Goal: Entertainment & Leisure: Consume media (video, audio)

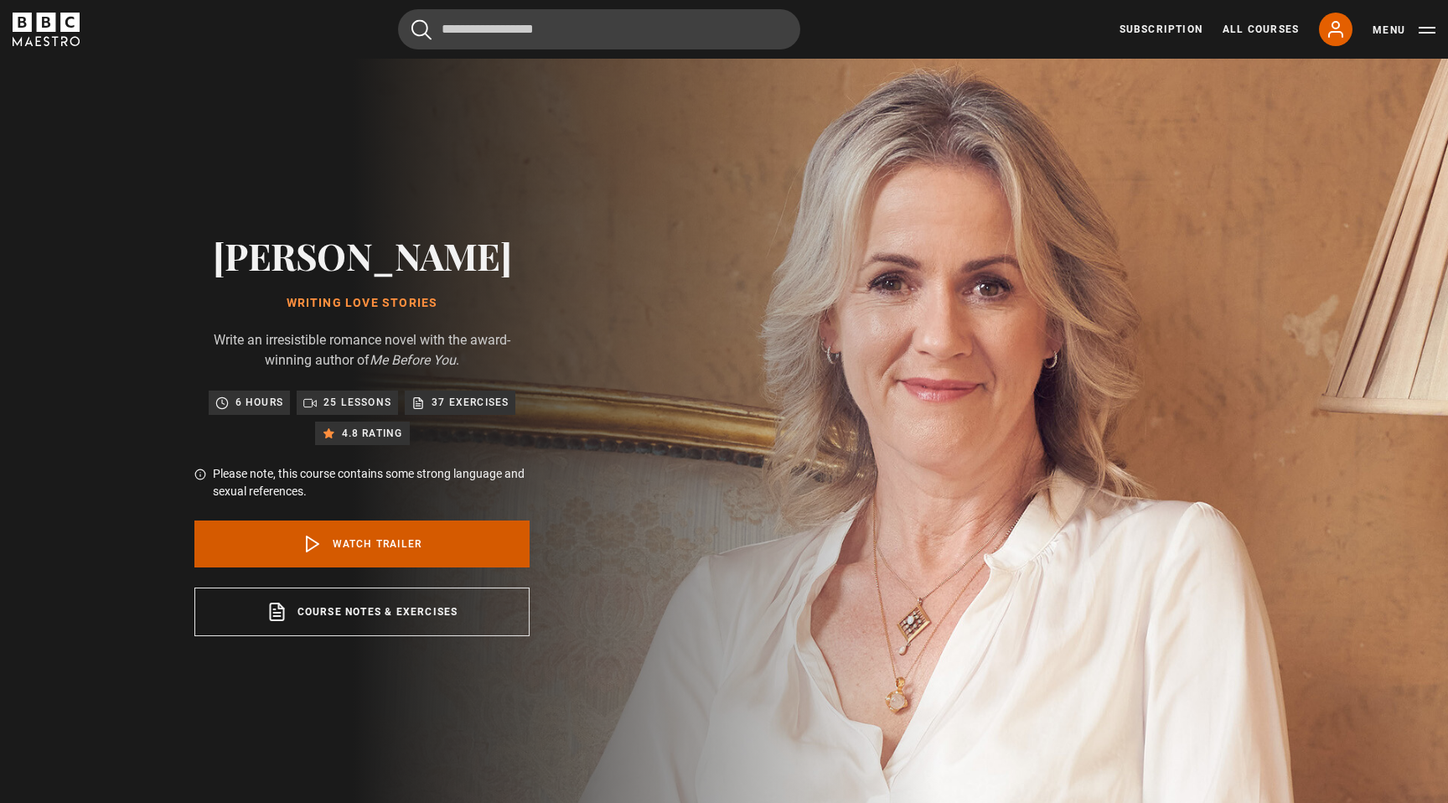
click at [452, 543] on link "Watch Trailer" at bounding box center [361, 543] width 335 height 47
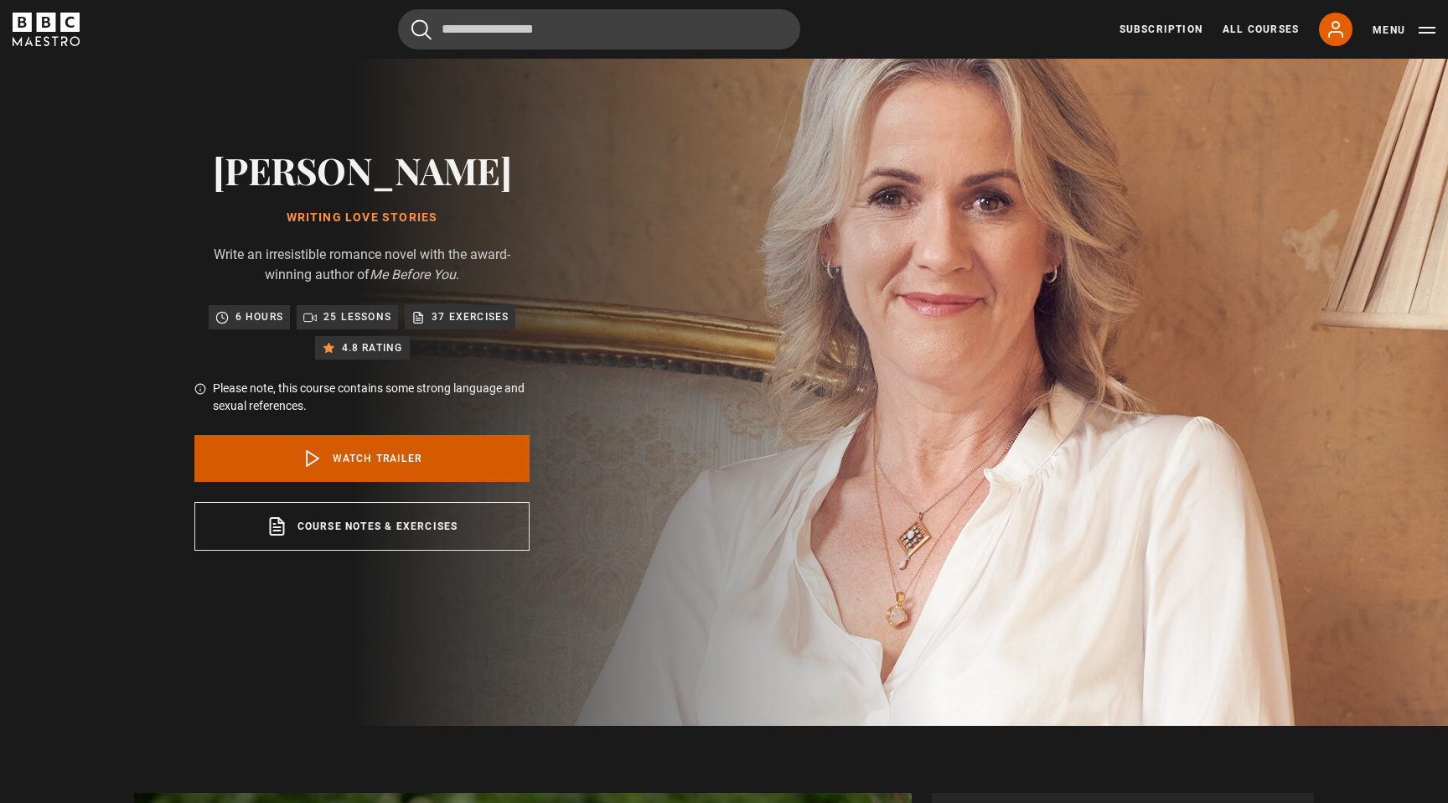
scroll to position [1054, 0]
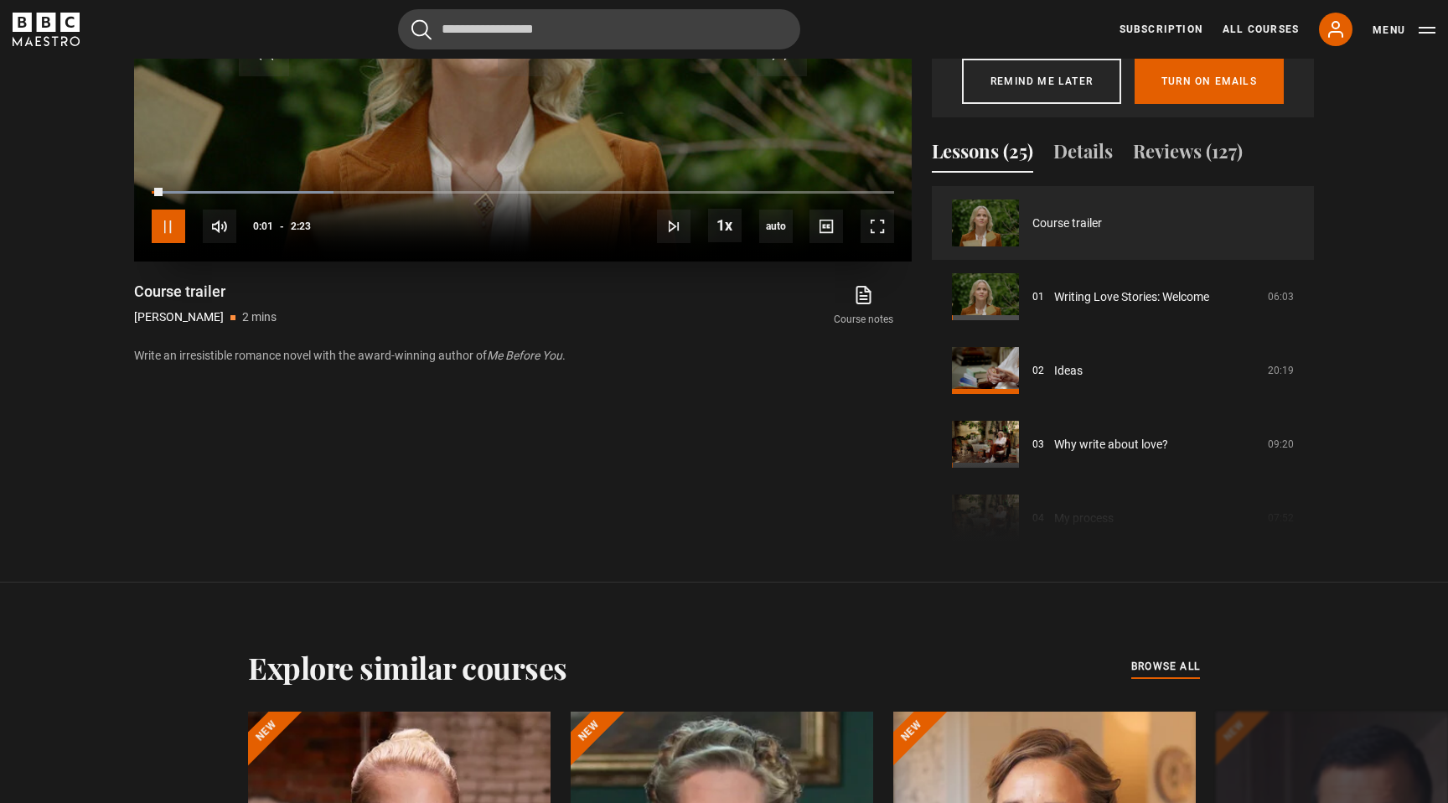
click at [167, 220] on span "Video Player" at bounding box center [169, 227] width 34 height 34
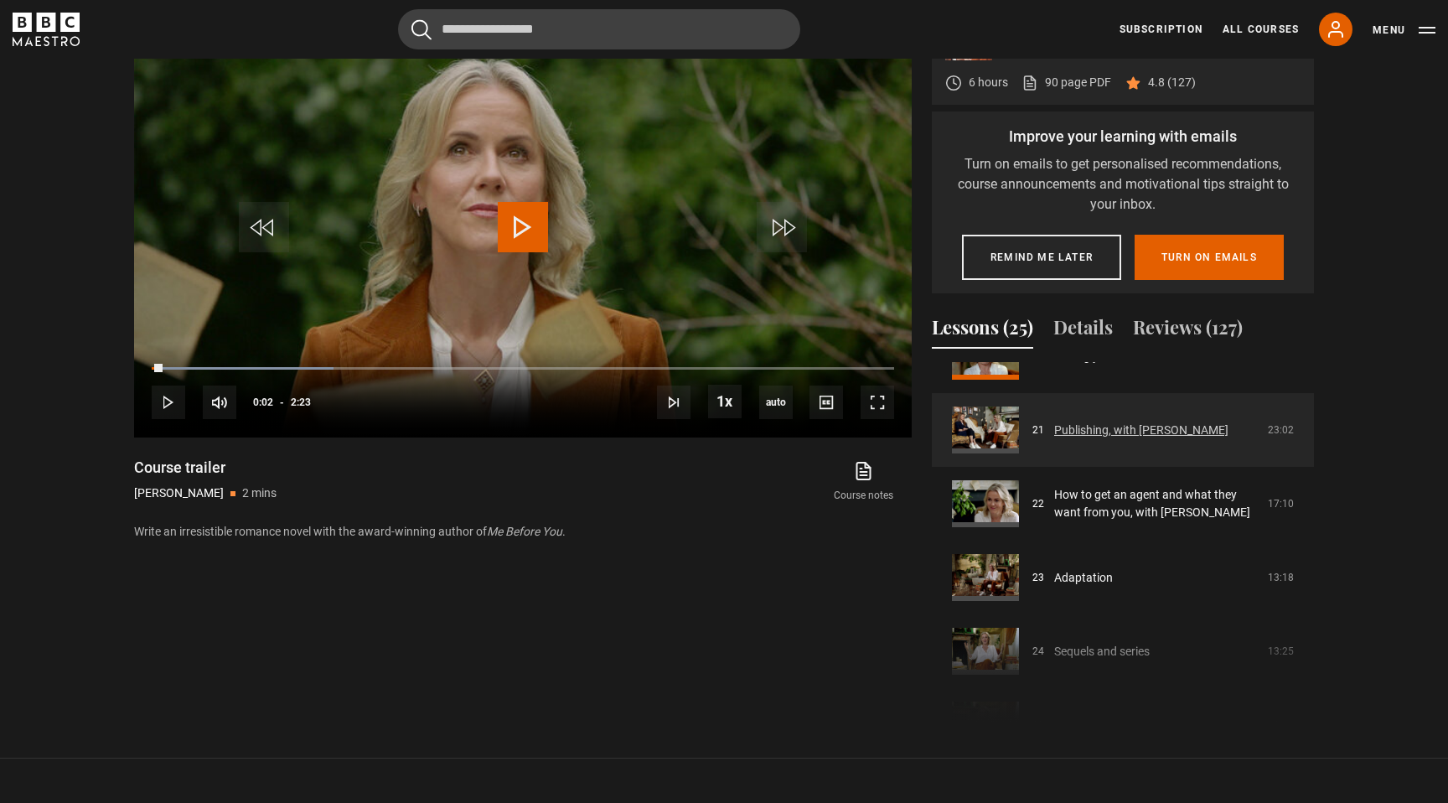
scroll to position [1508, 0]
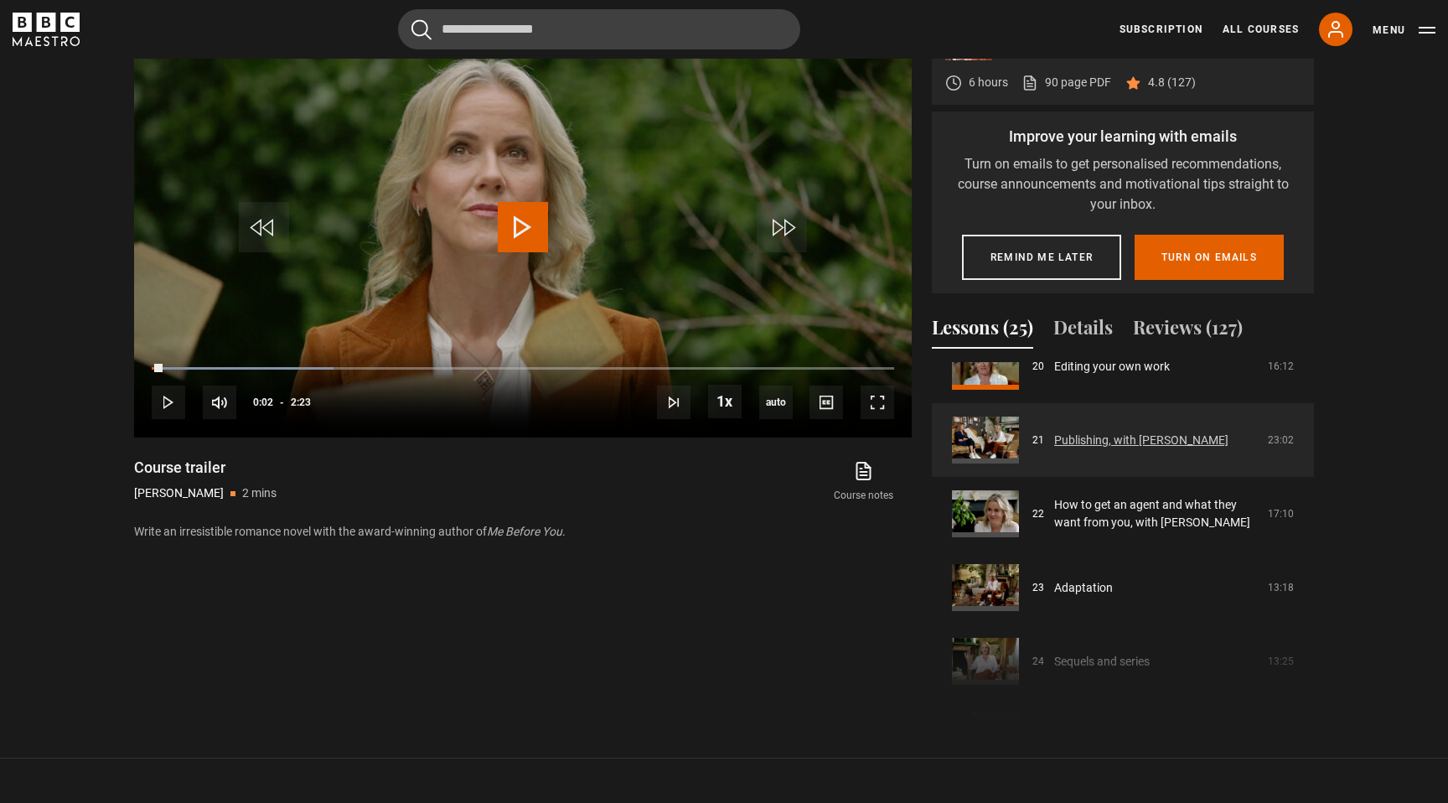
click at [1072, 443] on link "Publishing, with [PERSON_NAME]" at bounding box center [1141, 441] width 174 height 18
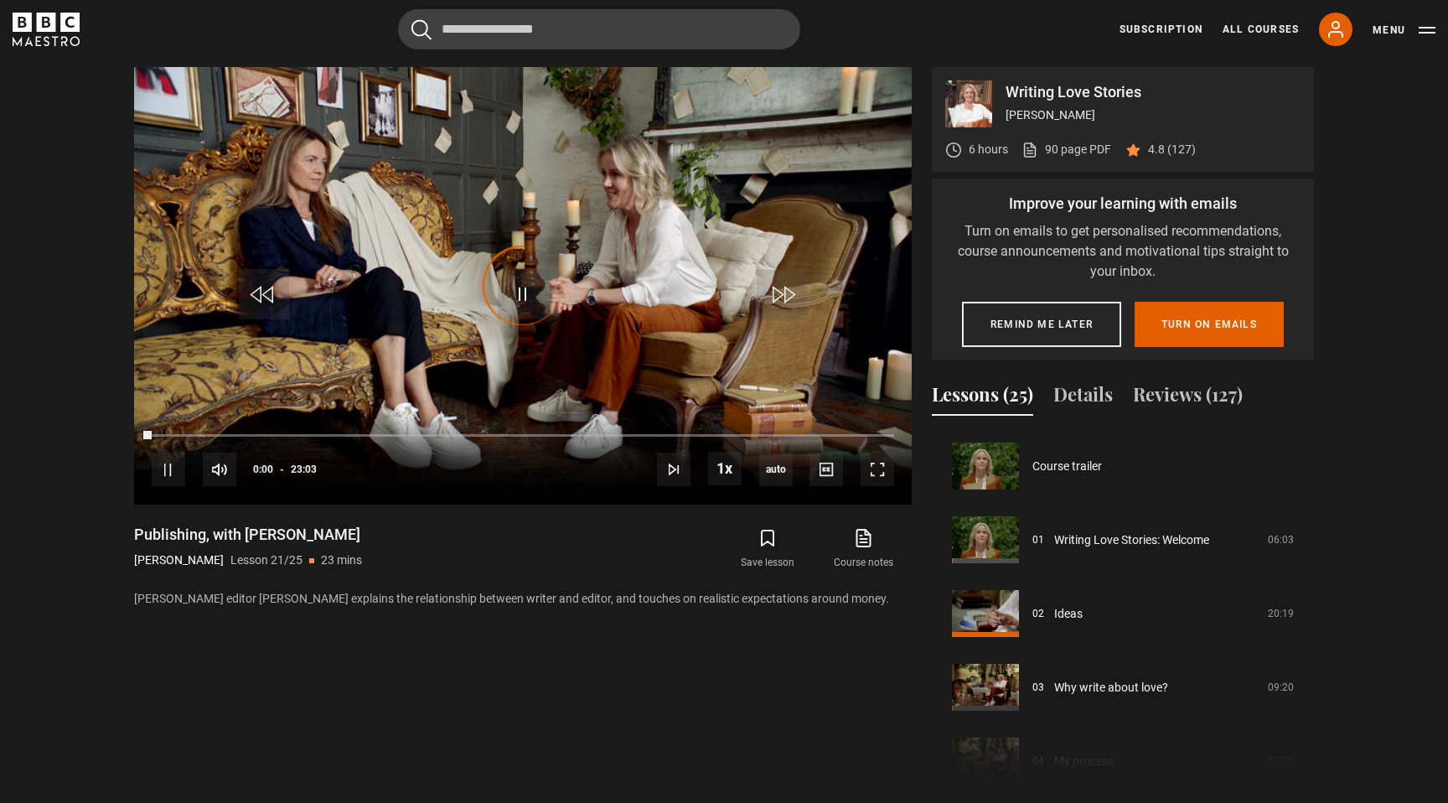
scroll to position [1475, 0]
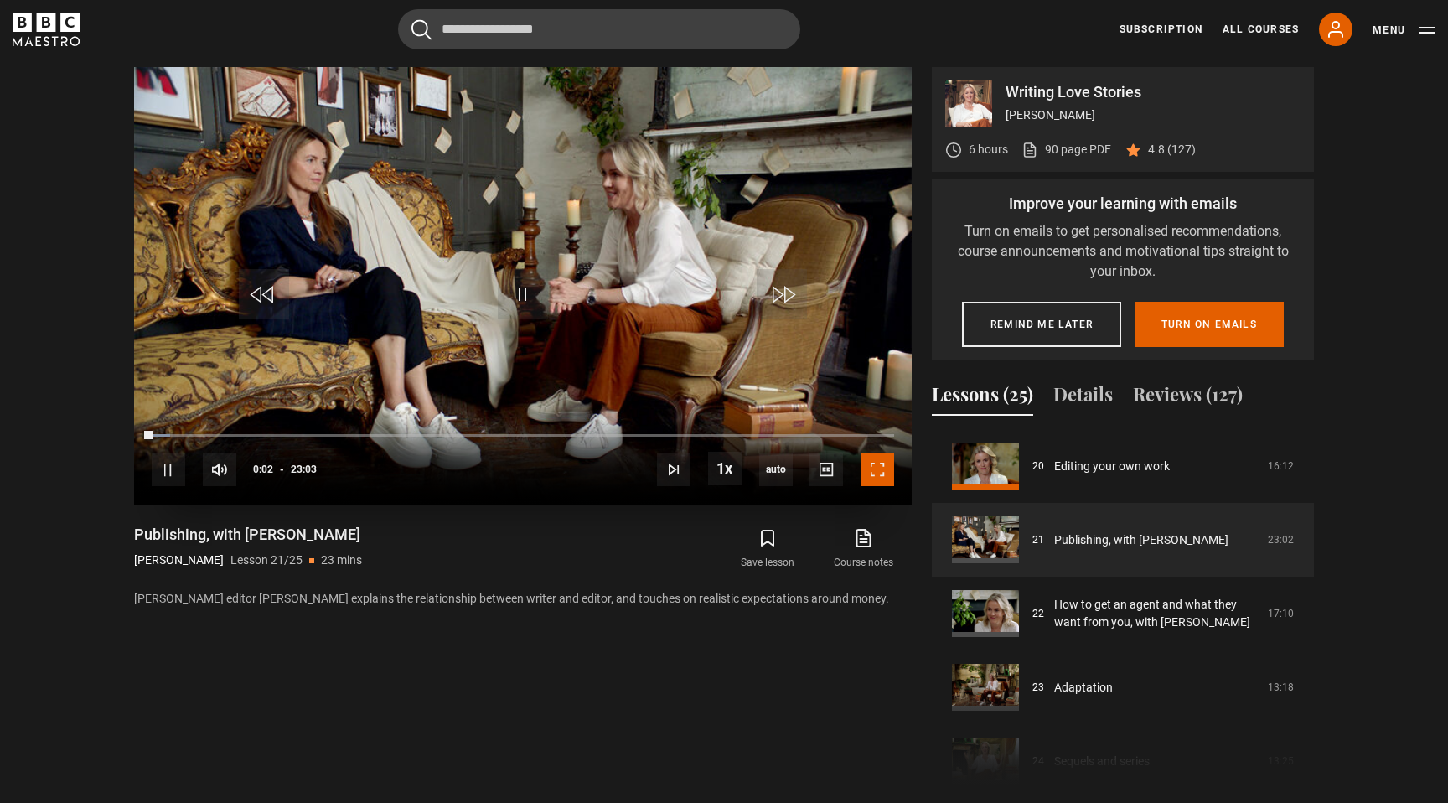
click at [888, 473] on span "Video Player" at bounding box center [878, 470] width 34 height 34
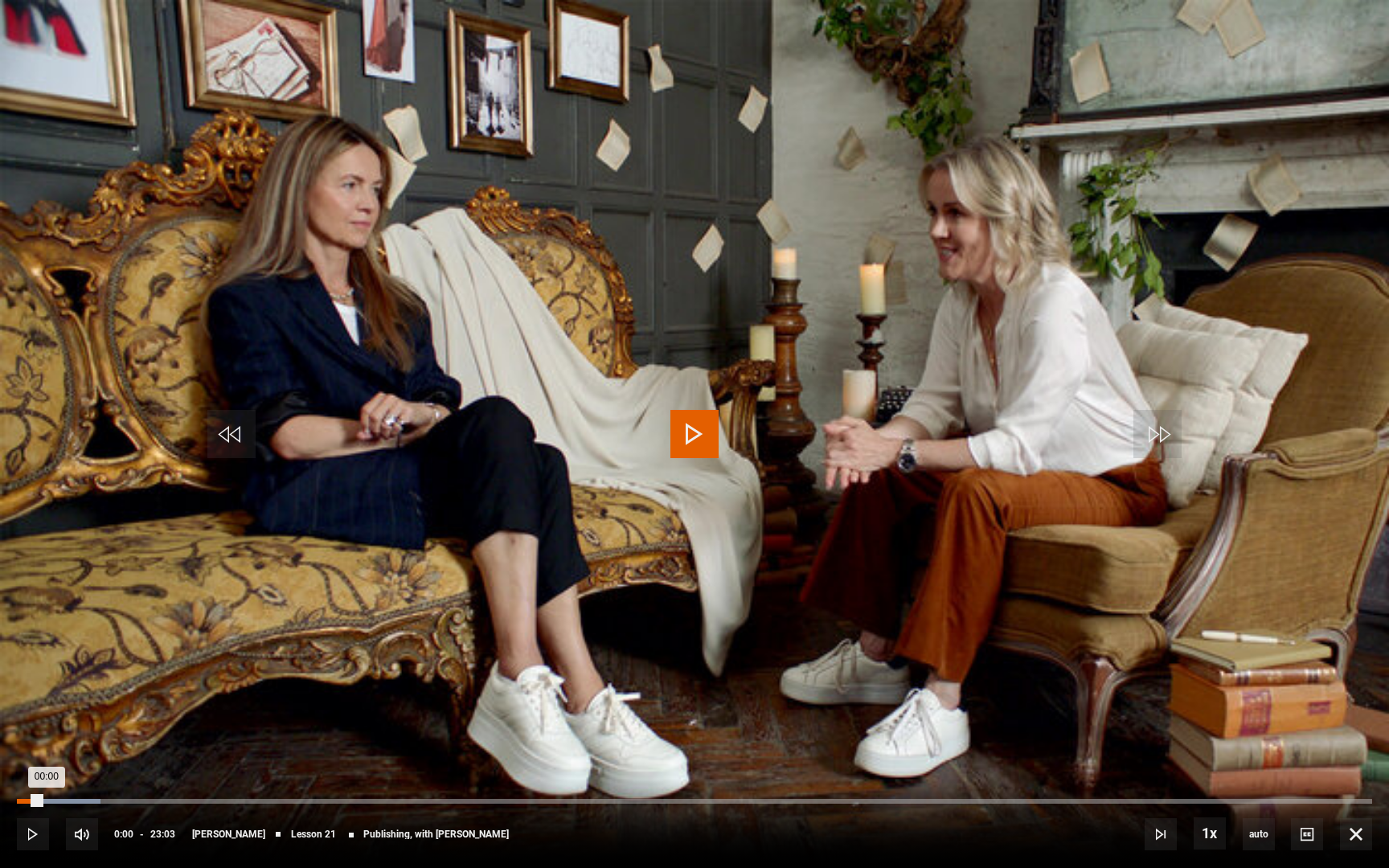
drag, startPoint x: 40, startPoint y: 797, endPoint x: 6, endPoint y: 797, distance: 34.0
click at [17, 769] on div "00:00" at bounding box center [29, 801] width 24 height 5
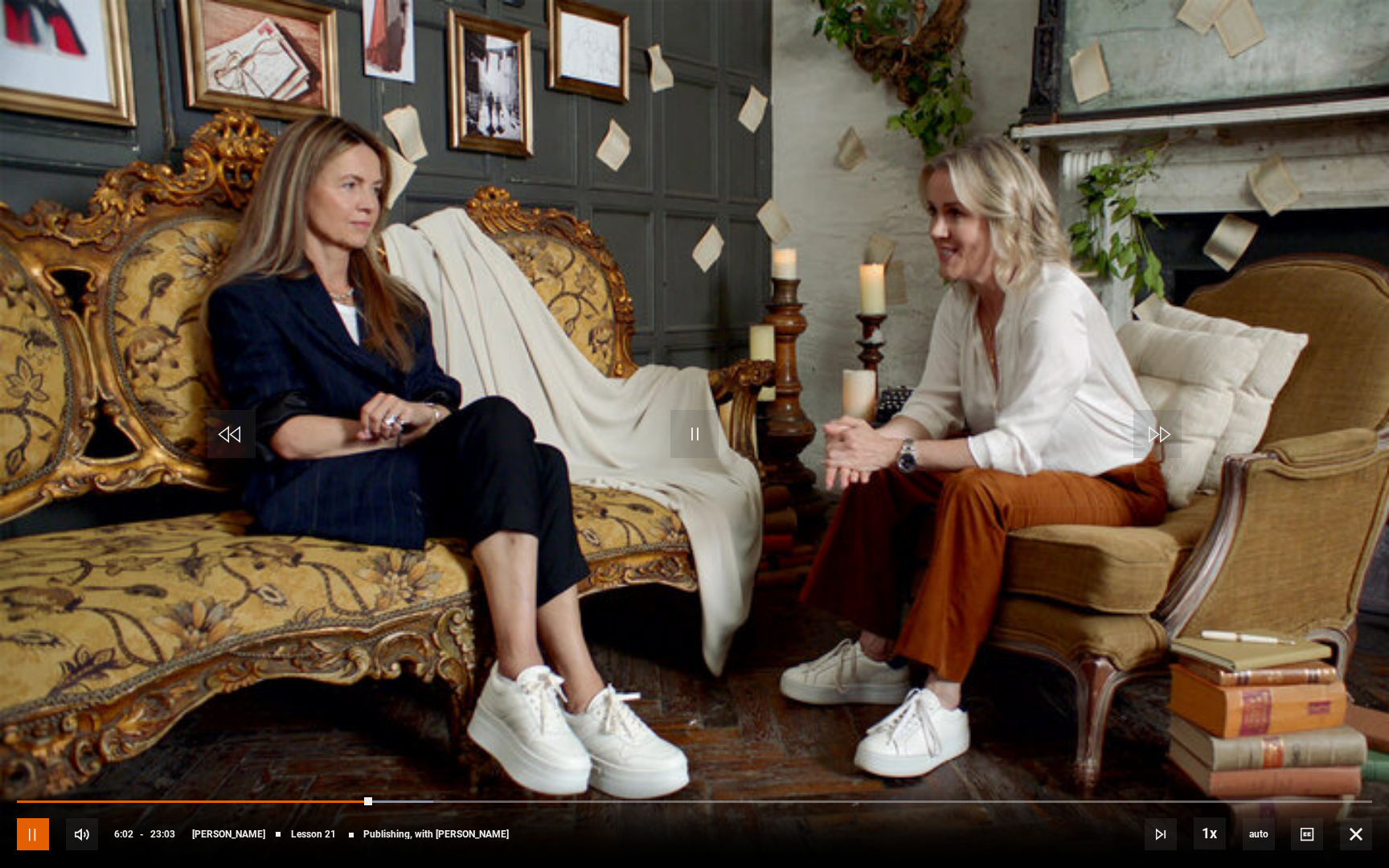
click at [24, 769] on span "Video Player" at bounding box center [34, 834] width 33 height 33
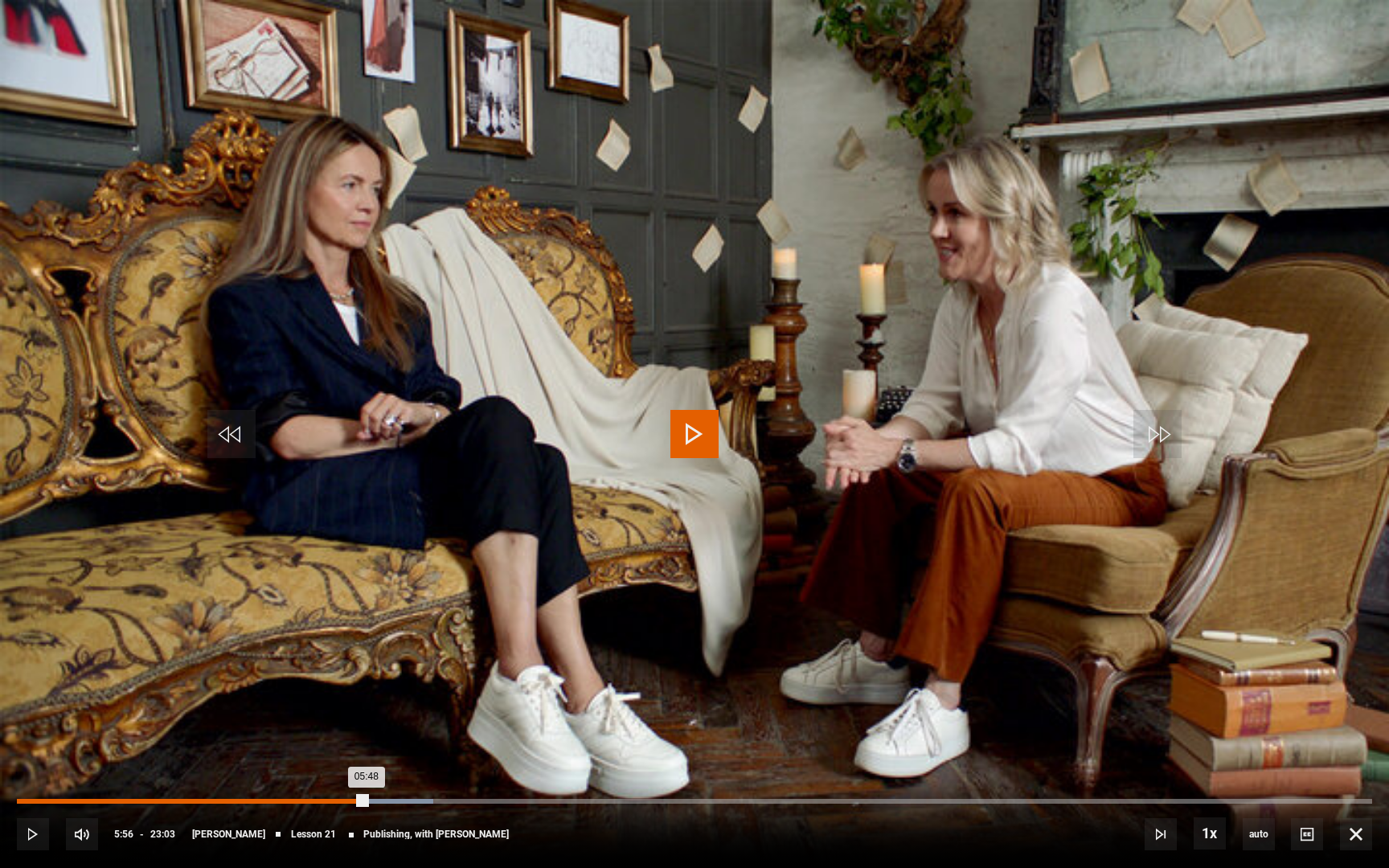
drag, startPoint x: 365, startPoint y: 802, endPoint x: 358, endPoint y: 802, distance: 7.0
click at [358, 769] on div "05:48" at bounding box center [192, 801] width 350 height 5
click at [356, 769] on div "05:46" at bounding box center [187, 801] width 340 height 5
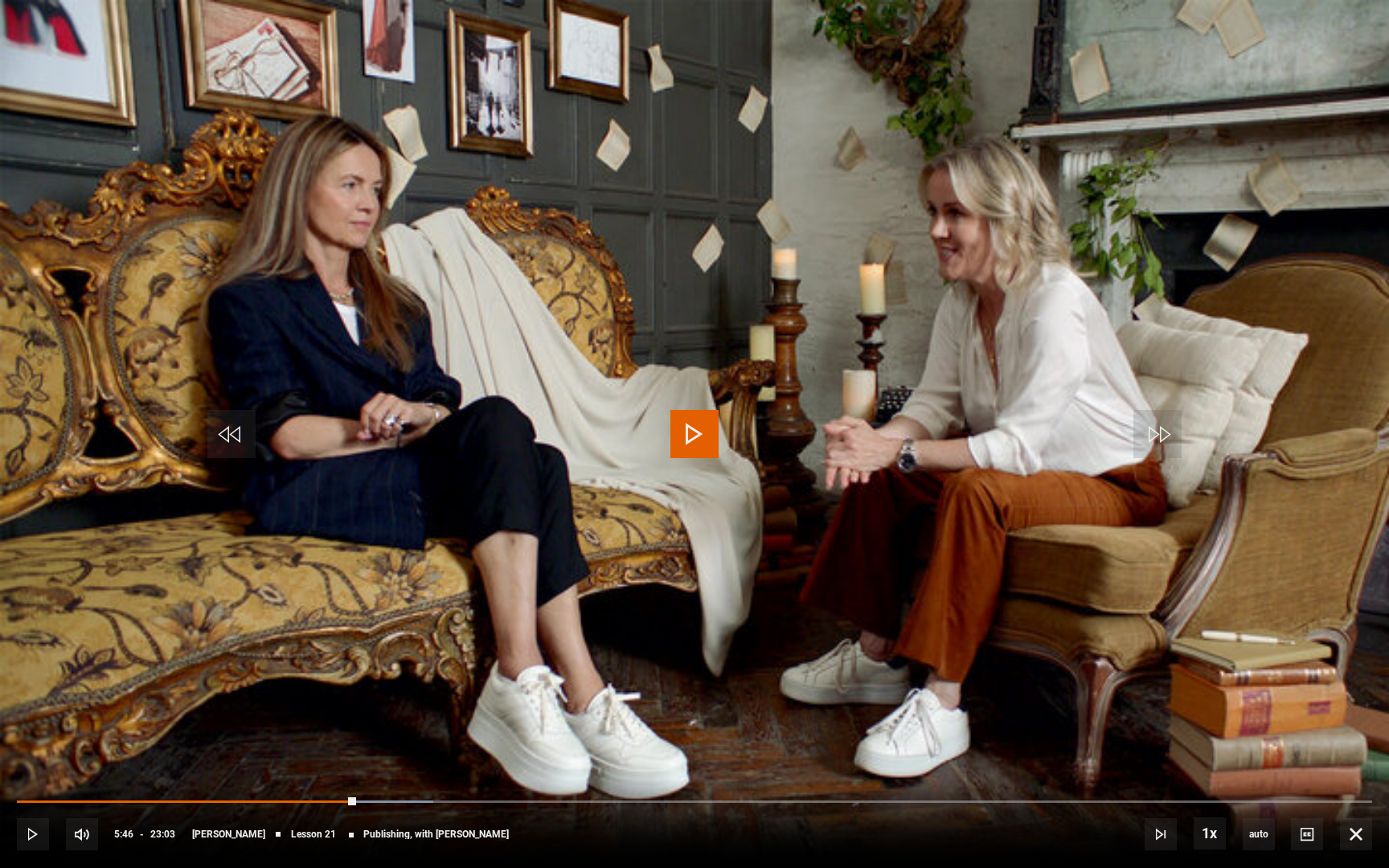
click at [341, 769] on div "10s Skip Back 10 seconds Play 10s Skip Forward 10 seconds Loaded : 30.73% 05:36…" at bounding box center [694, 823] width 1389 height 89
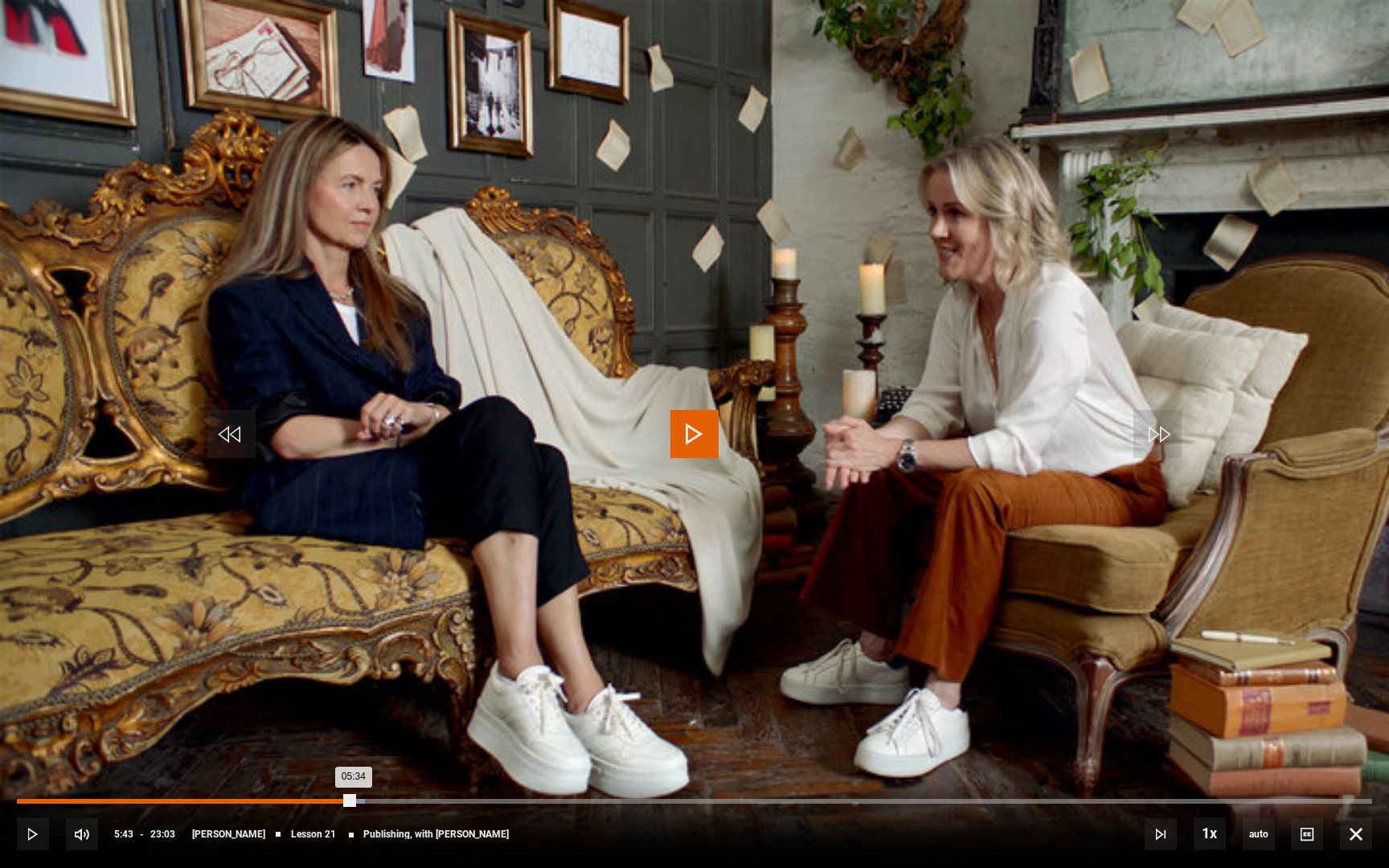
drag, startPoint x: 355, startPoint y: 799, endPoint x: 344, endPoint y: 799, distance: 11.0
click at [344, 769] on div "05:34" at bounding box center [185, 801] width 337 height 5
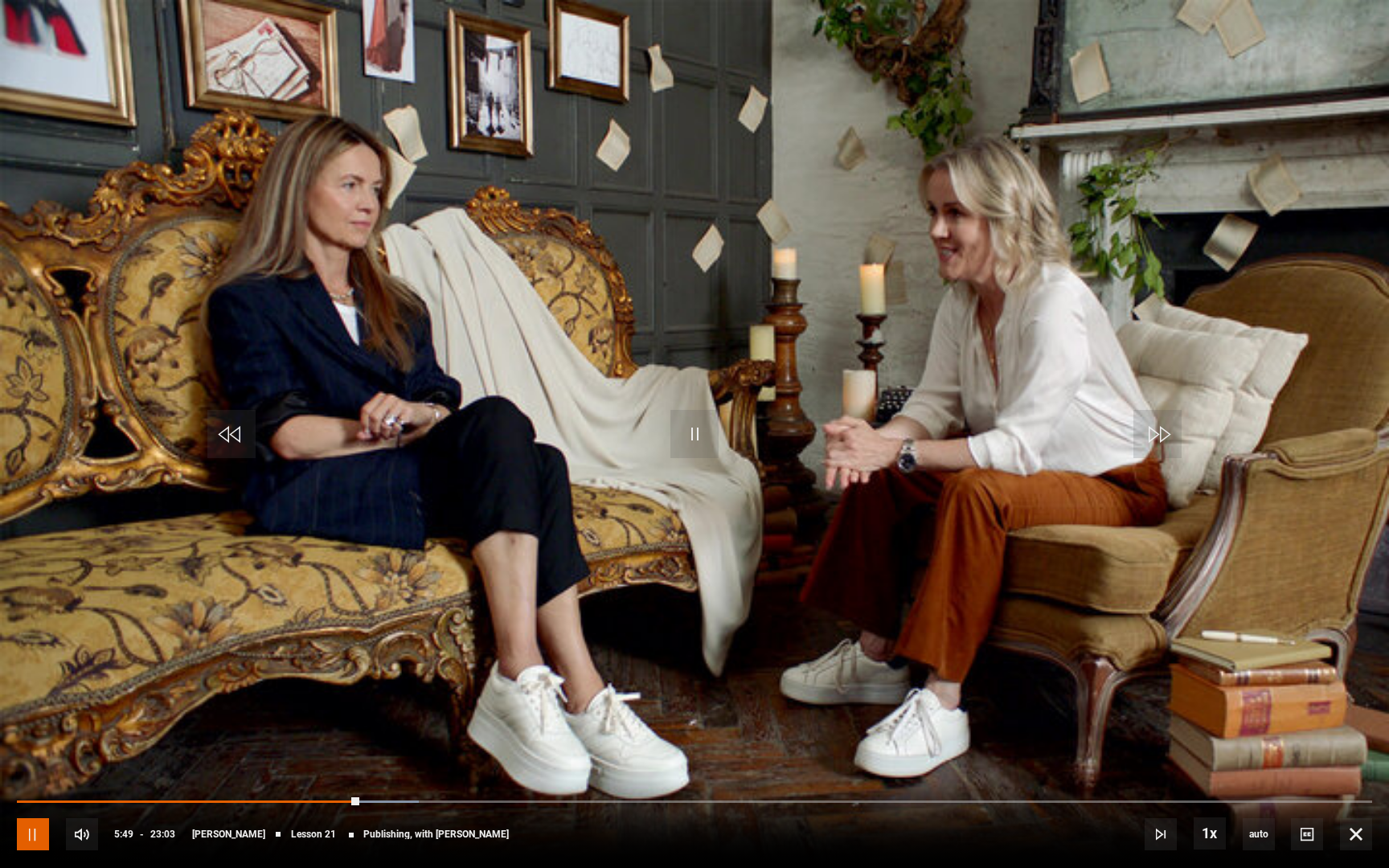
click at [21, 769] on span "Video Player" at bounding box center [34, 834] width 33 height 33
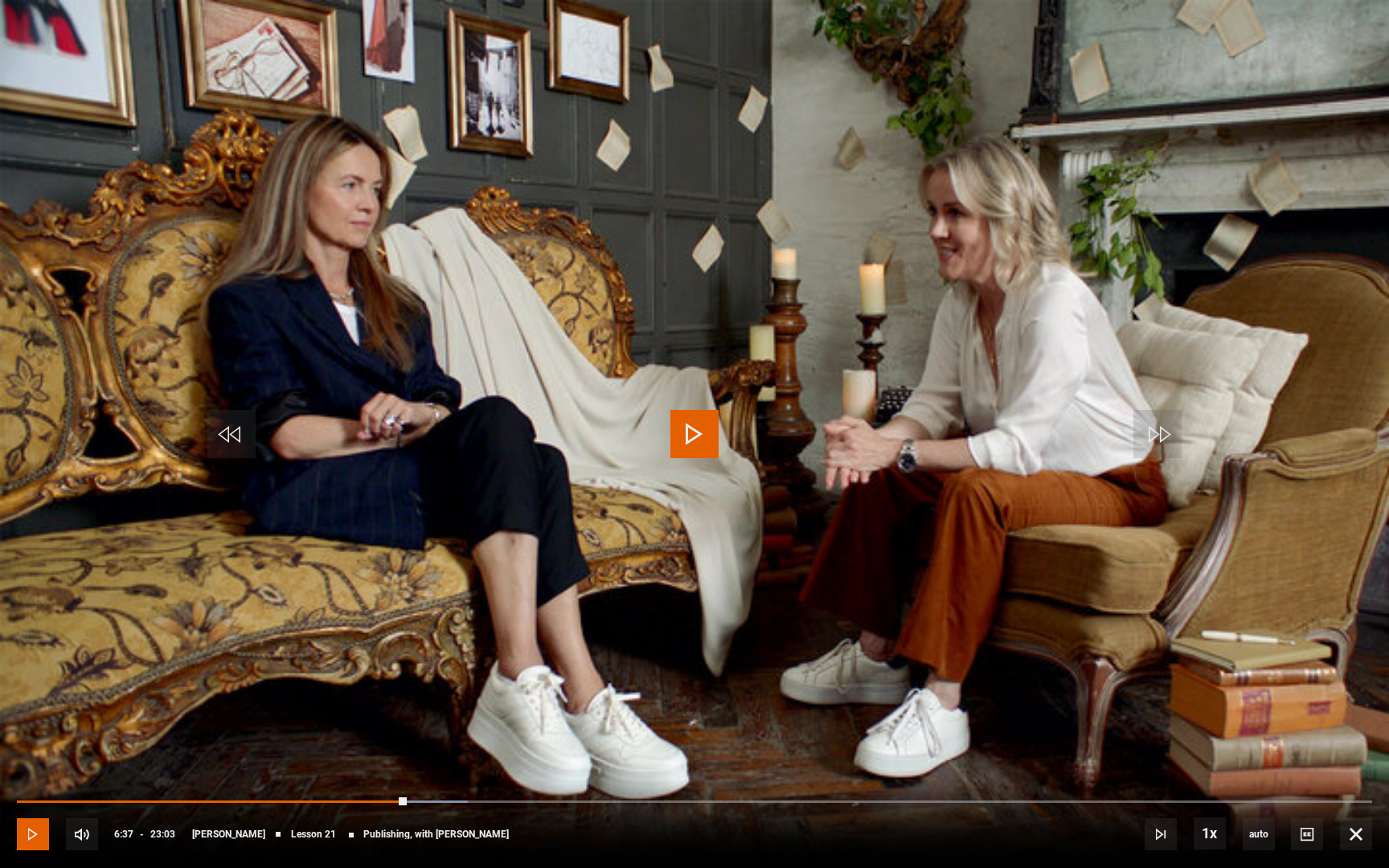
click at [21, 769] on span "Video Player" at bounding box center [34, 834] width 33 height 33
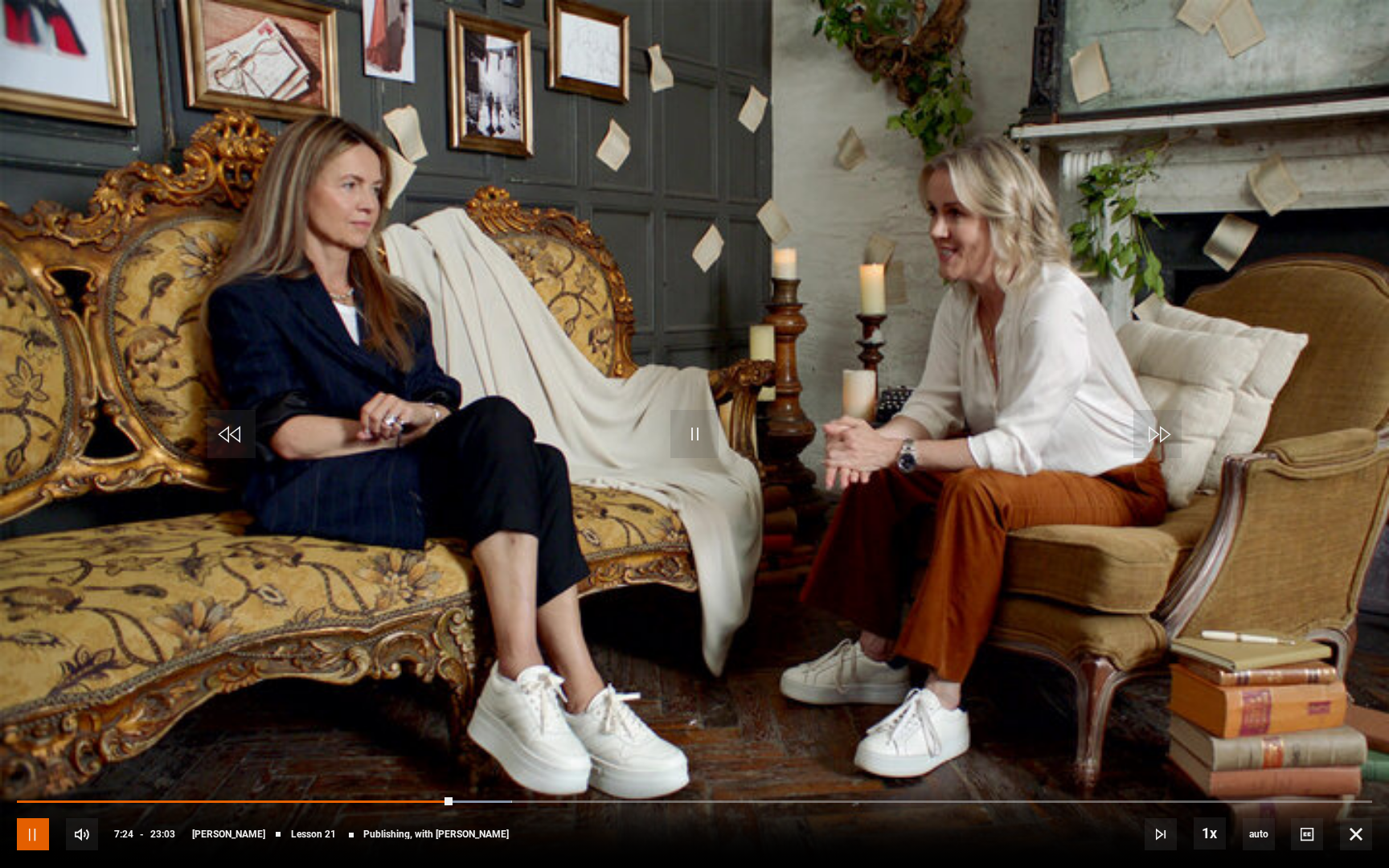
click at [21, 769] on span "Video Player" at bounding box center [34, 834] width 33 height 33
click at [41, 769] on span "Video Player" at bounding box center [34, 834] width 33 height 33
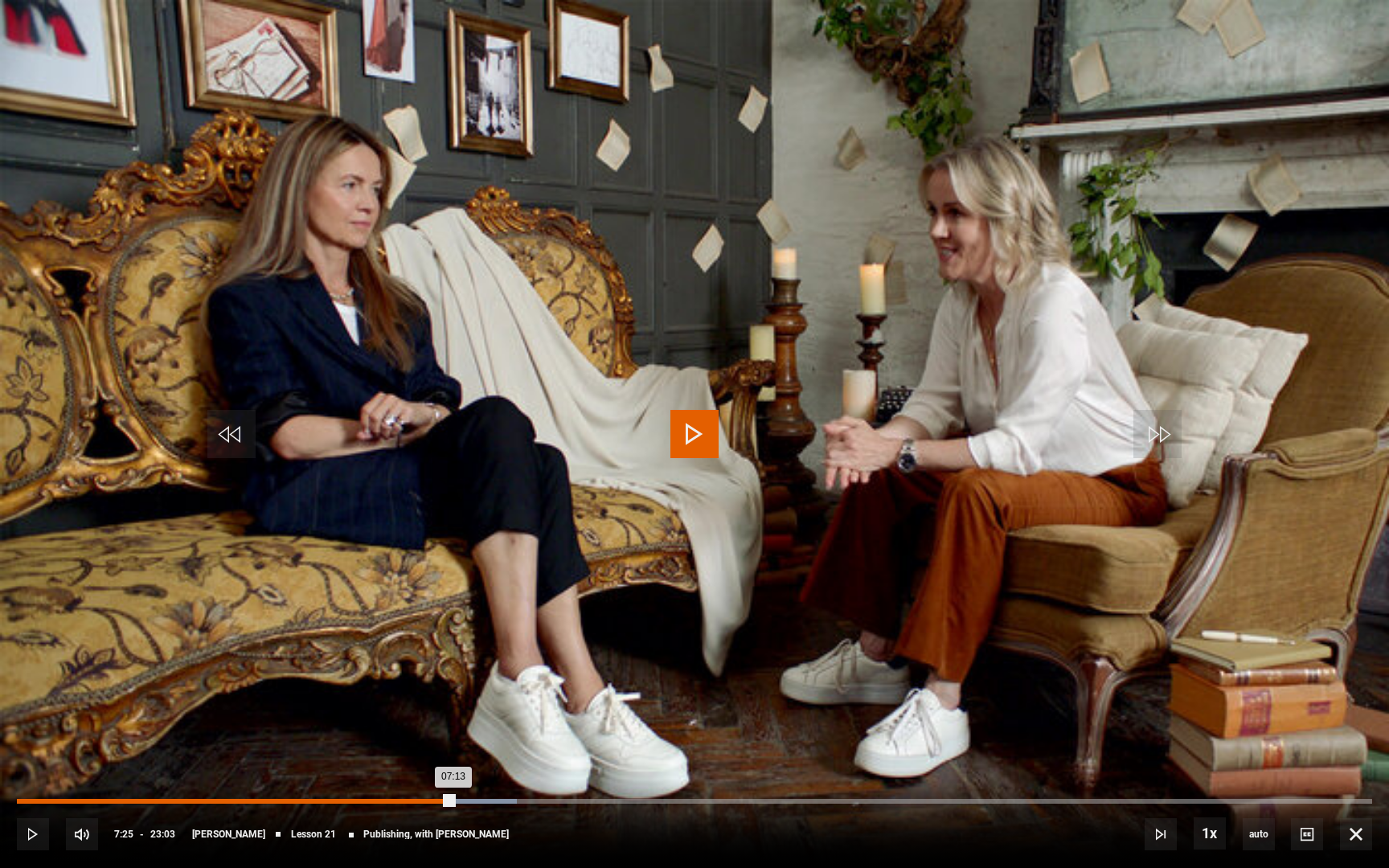
drag, startPoint x: 453, startPoint y: 799, endPoint x: 441, endPoint y: 799, distance: 12.0
click at [441, 769] on div "Loaded : 36.88% 07:13 07:13" at bounding box center [694, 801] width 1355 height 5
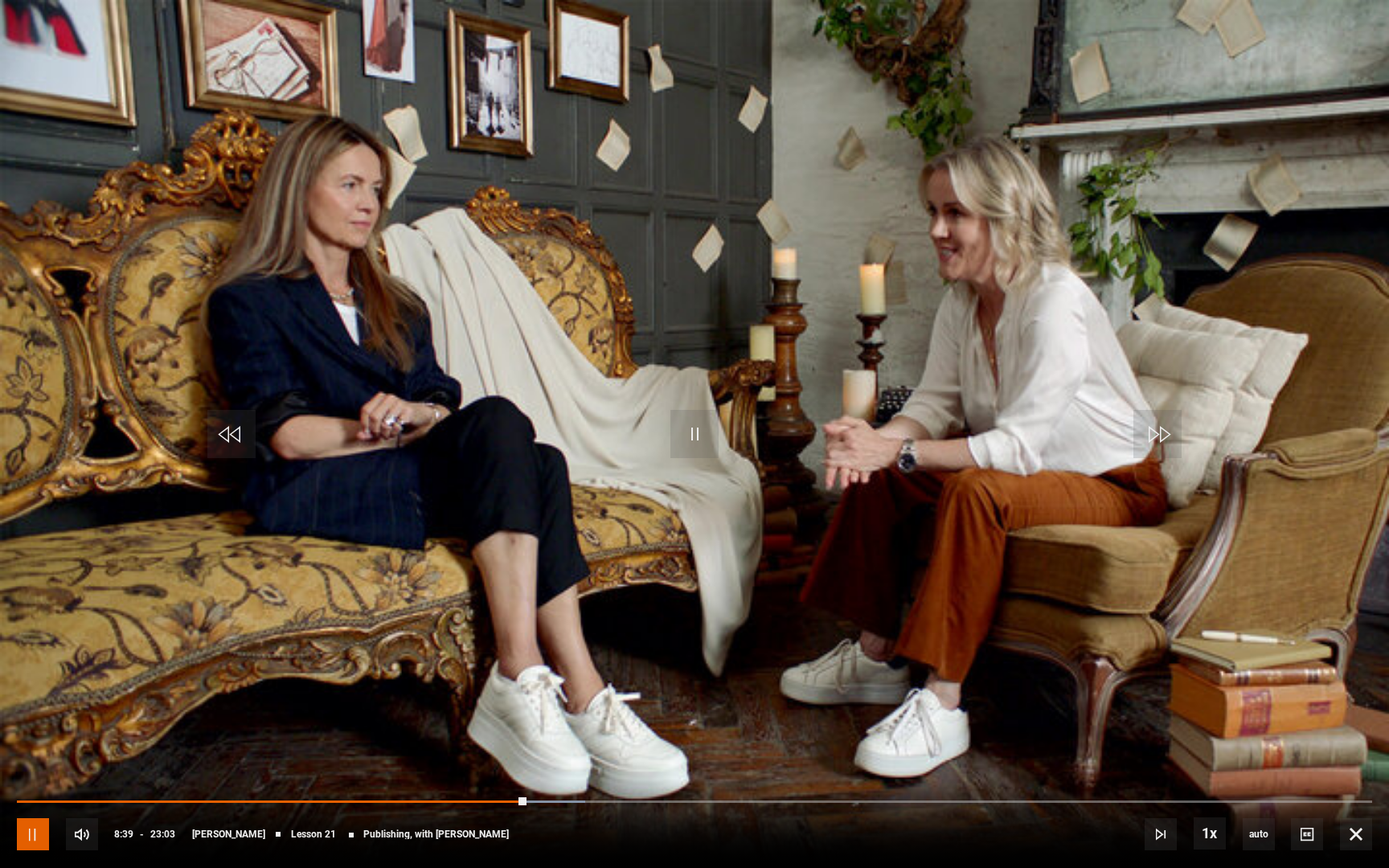
click at [35, 769] on span "Video Player" at bounding box center [34, 834] width 33 height 33
click at [42, 769] on span "Video Player" at bounding box center [34, 834] width 33 height 33
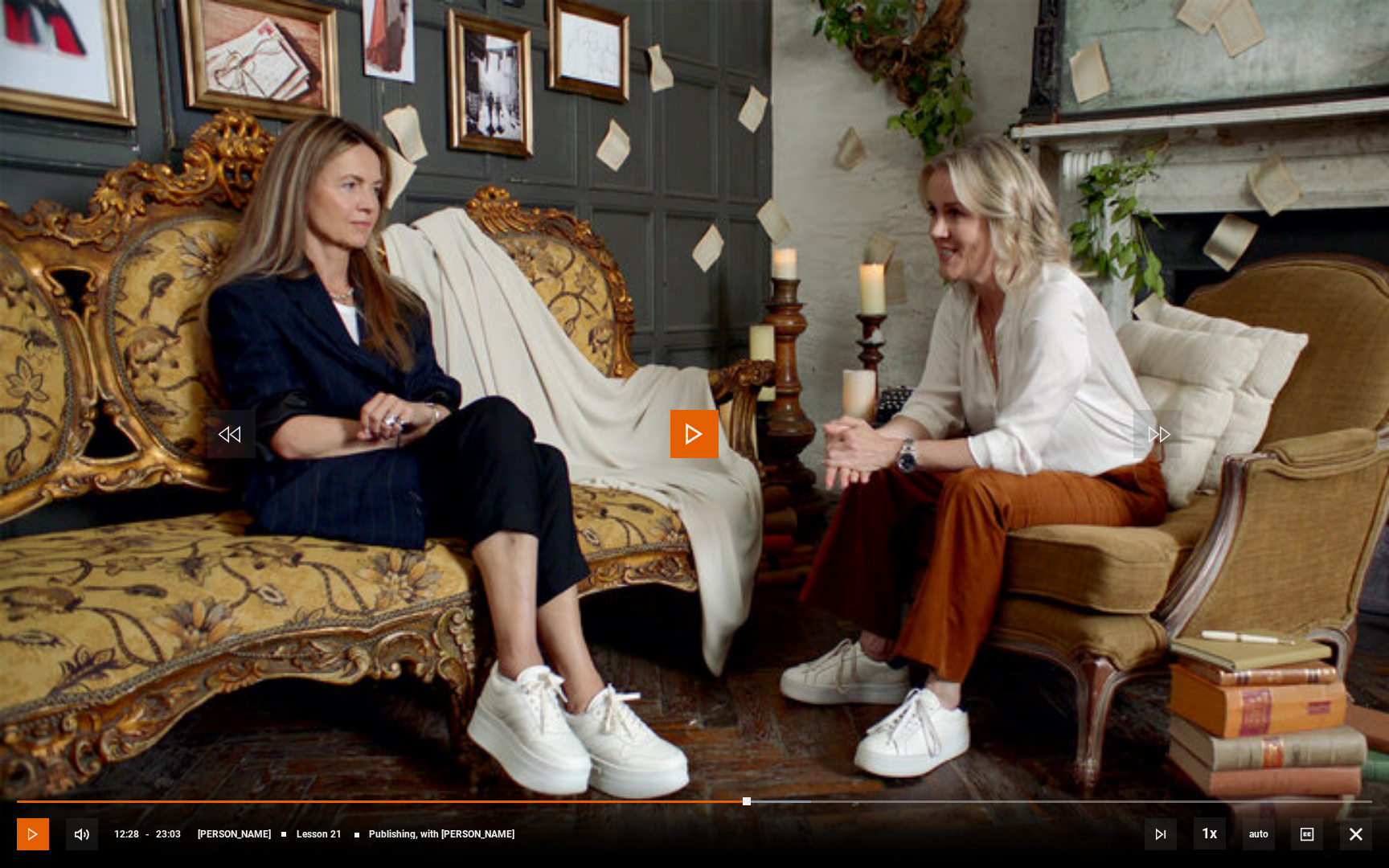
click at [42, 769] on span "Video Player" at bounding box center [34, 834] width 33 height 33
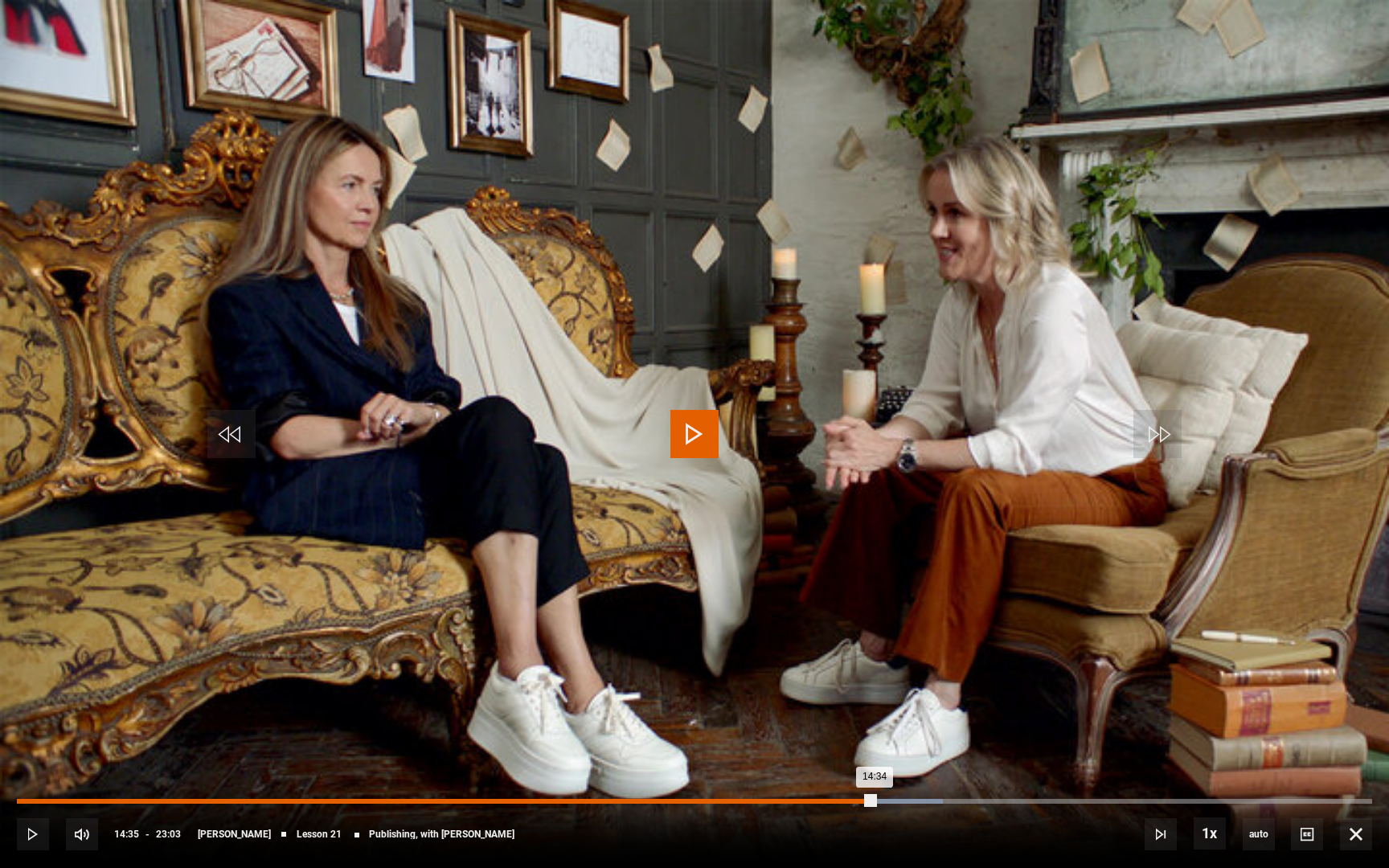
click at [874, 769] on div "14:34" at bounding box center [446, 801] width 858 height 5
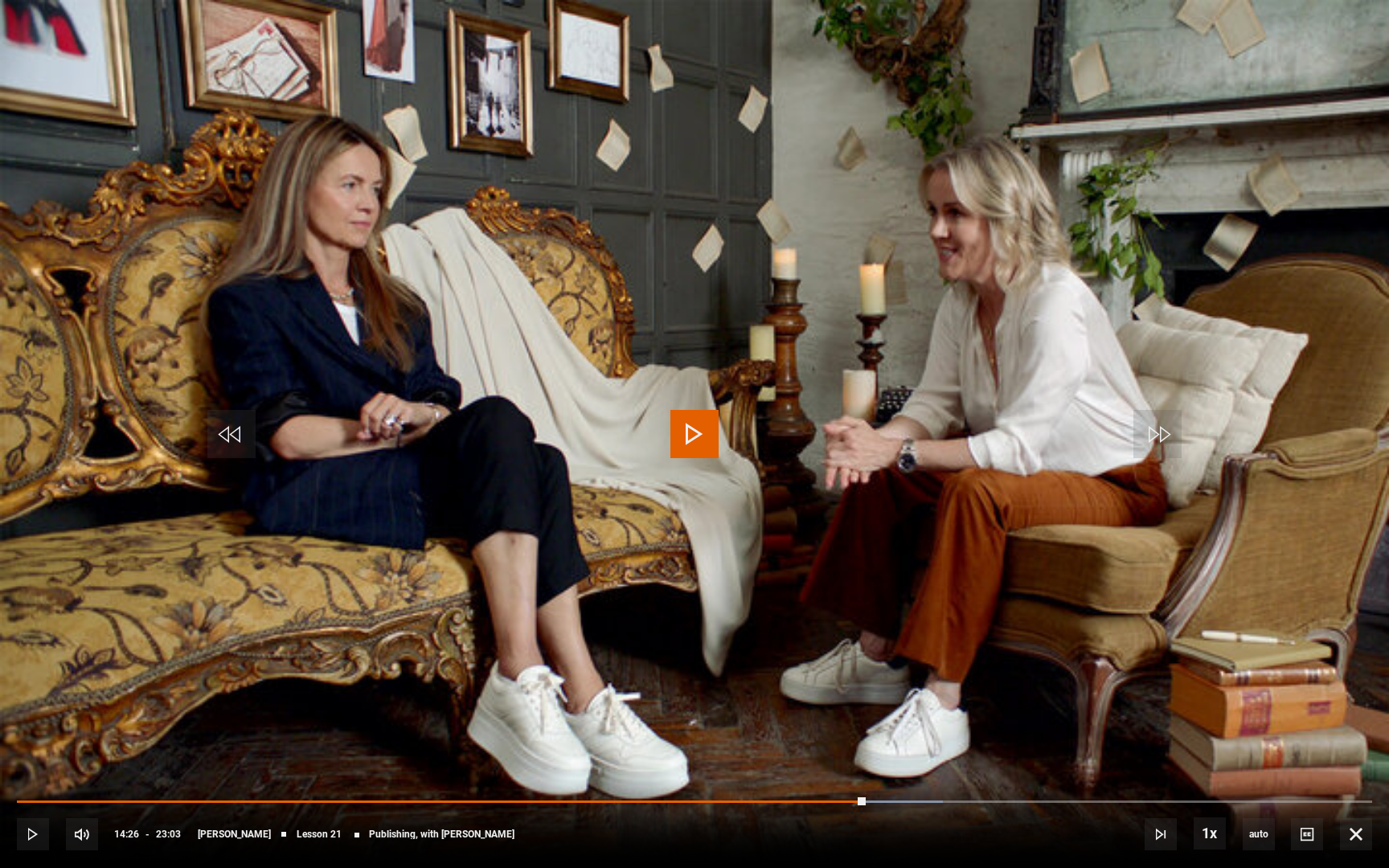
drag, startPoint x: 874, startPoint y: 798, endPoint x: 856, endPoint y: 798, distance: 18.0
click at [856, 769] on div "10s Skip Back 10 seconds Play 10s Skip Forward 10 seconds Loaded : 68.33% 14:26…" at bounding box center [694, 823] width 1389 height 89
click at [25, 769] on span "Video Player" at bounding box center [34, 834] width 33 height 33
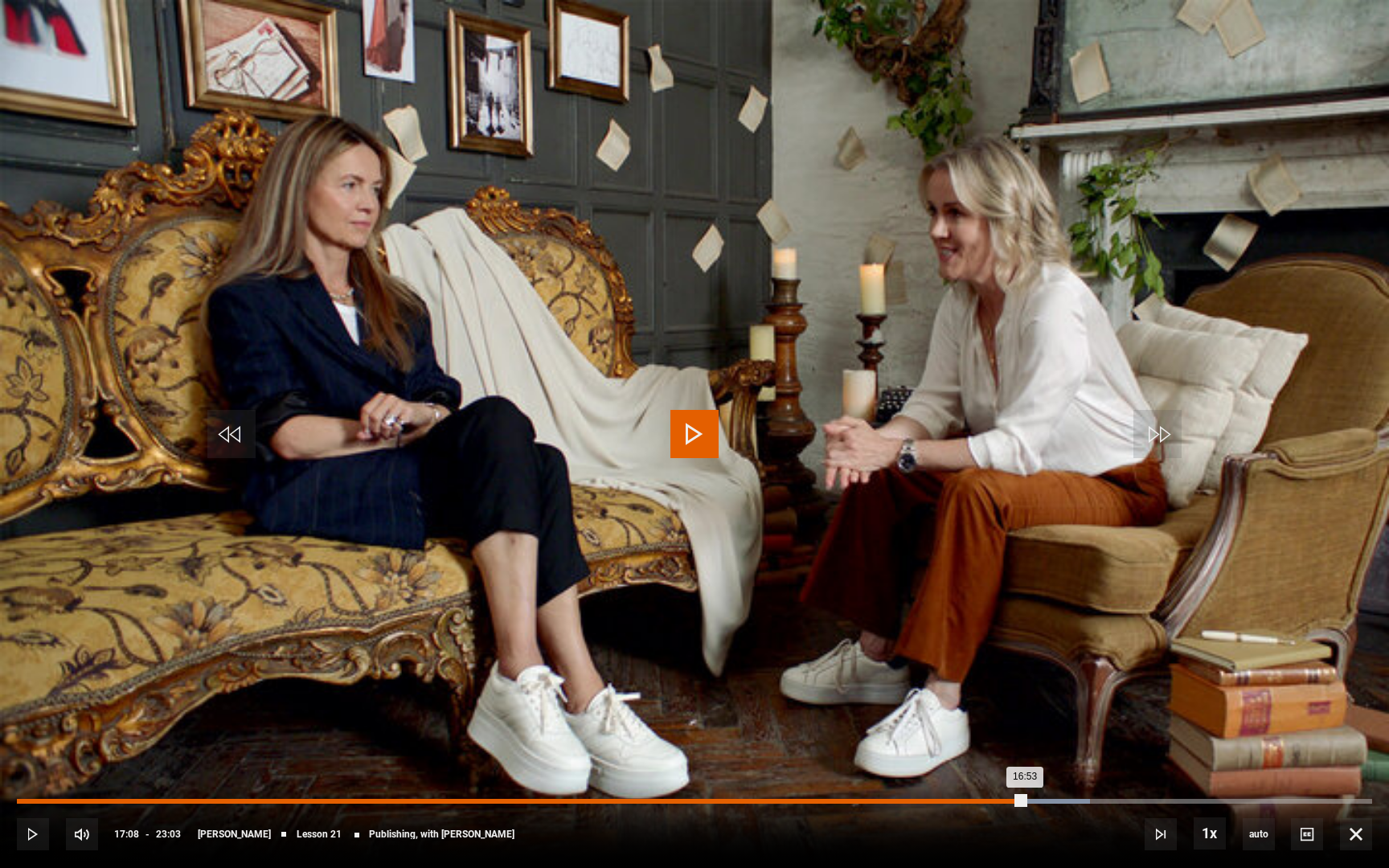
drag, startPoint x: 1025, startPoint y: 801, endPoint x: 1009, endPoint y: 801, distance: 16.0
click at [1009, 769] on div "16:53" at bounding box center [521, 801] width 1008 height 5
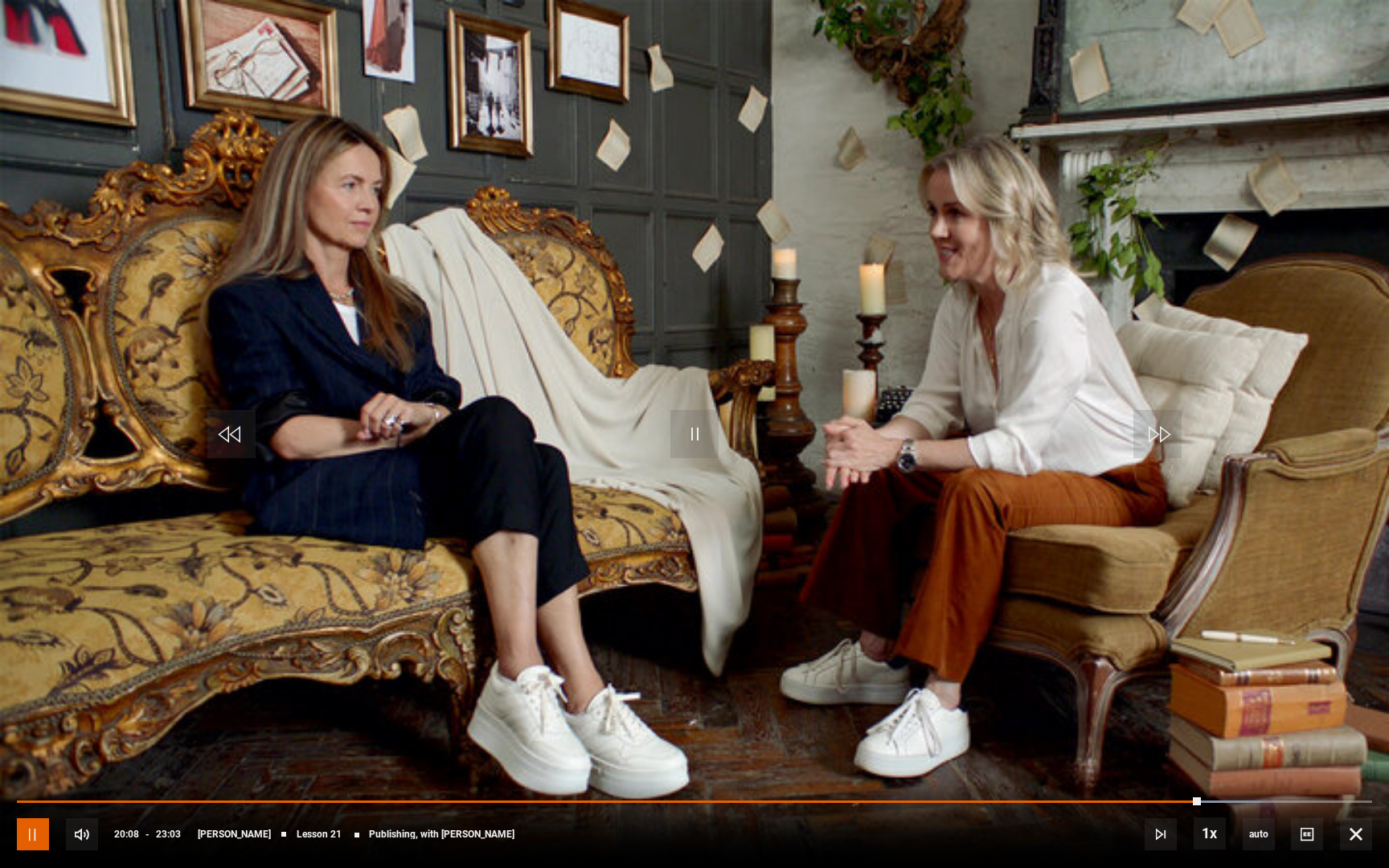
click at [27, 769] on span "Video Player" at bounding box center [34, 834] width 33 height 33
click at [29, 769] on span "Video Player" at bounding box center [34, 834] width 33 height 33
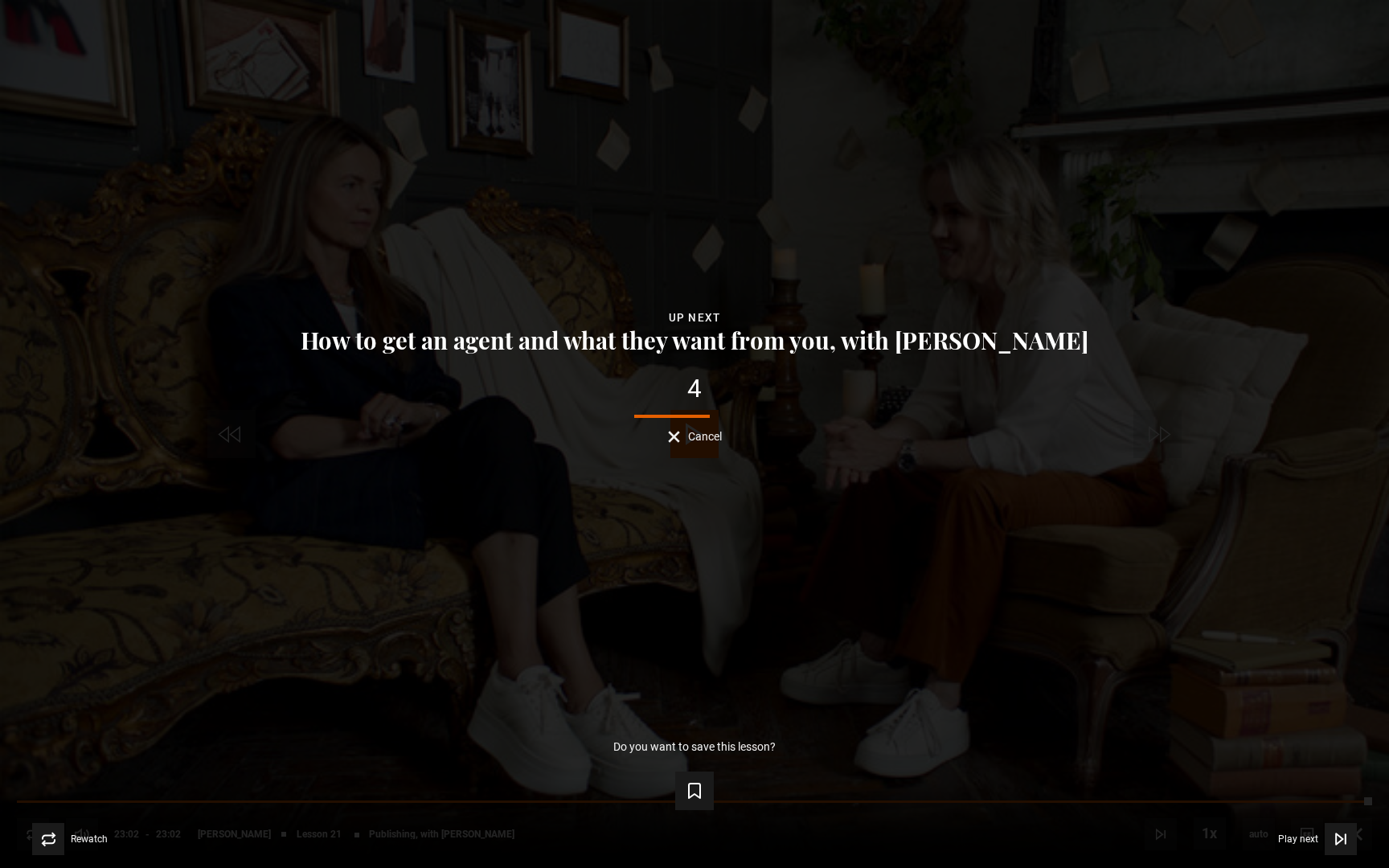
click at [846, 549] on div "Lesson Completed Up next How to get an agent and what they want from you, with …" at bounding box center [694, 434] width 1389 height 868
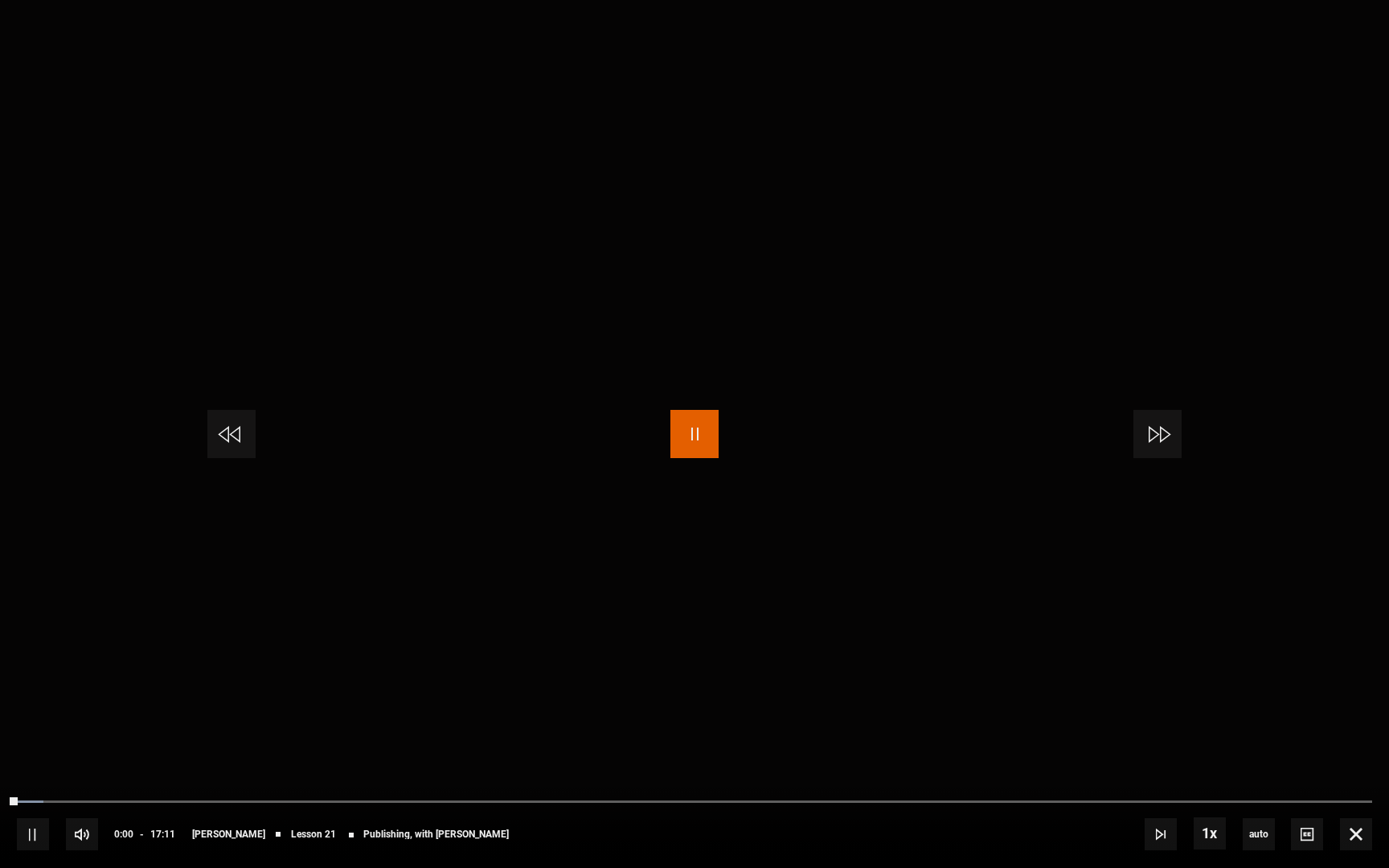
click at [694, 438] on span "Video Player" at bounding box center [694, 434] width 48 height 48
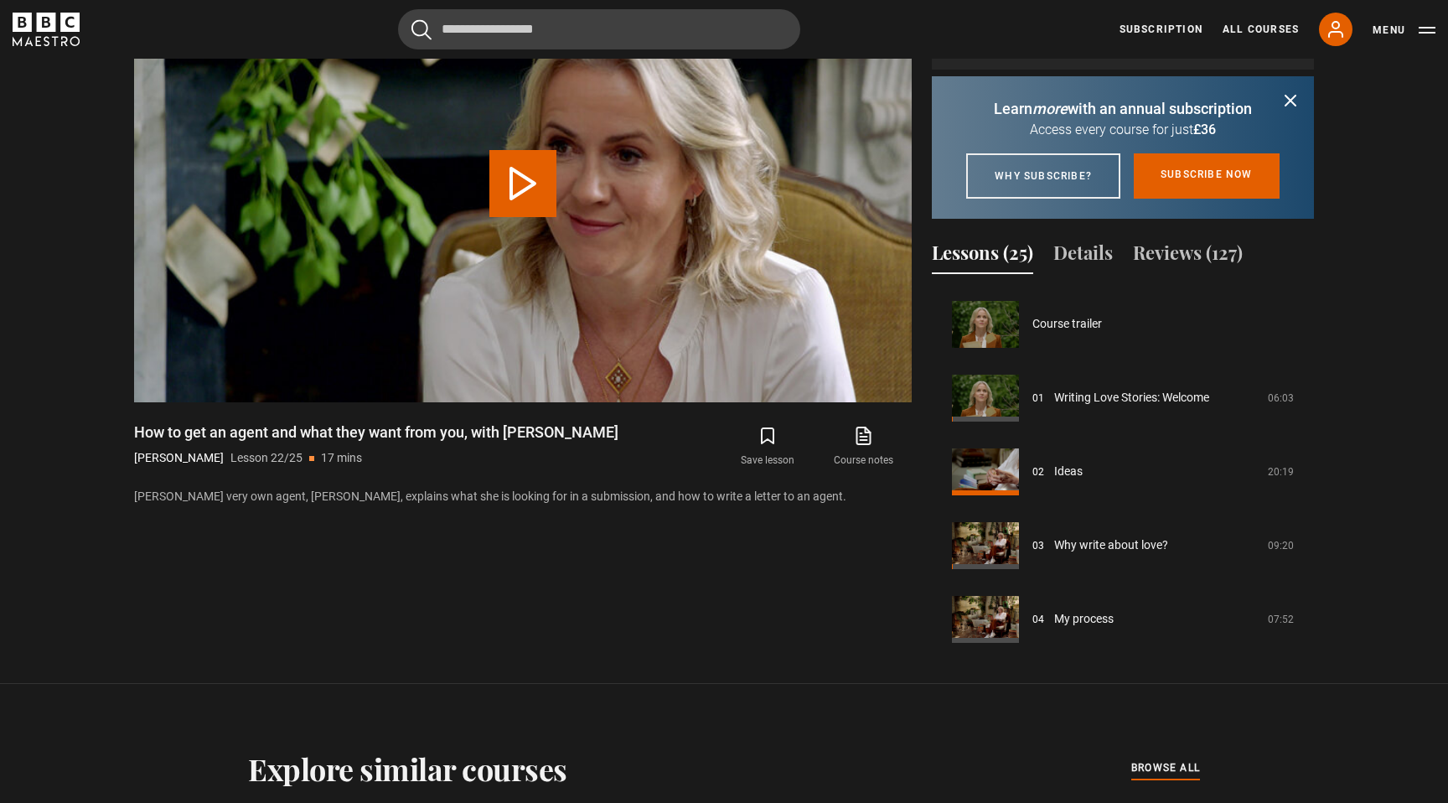
scroll to position [1549, 0]
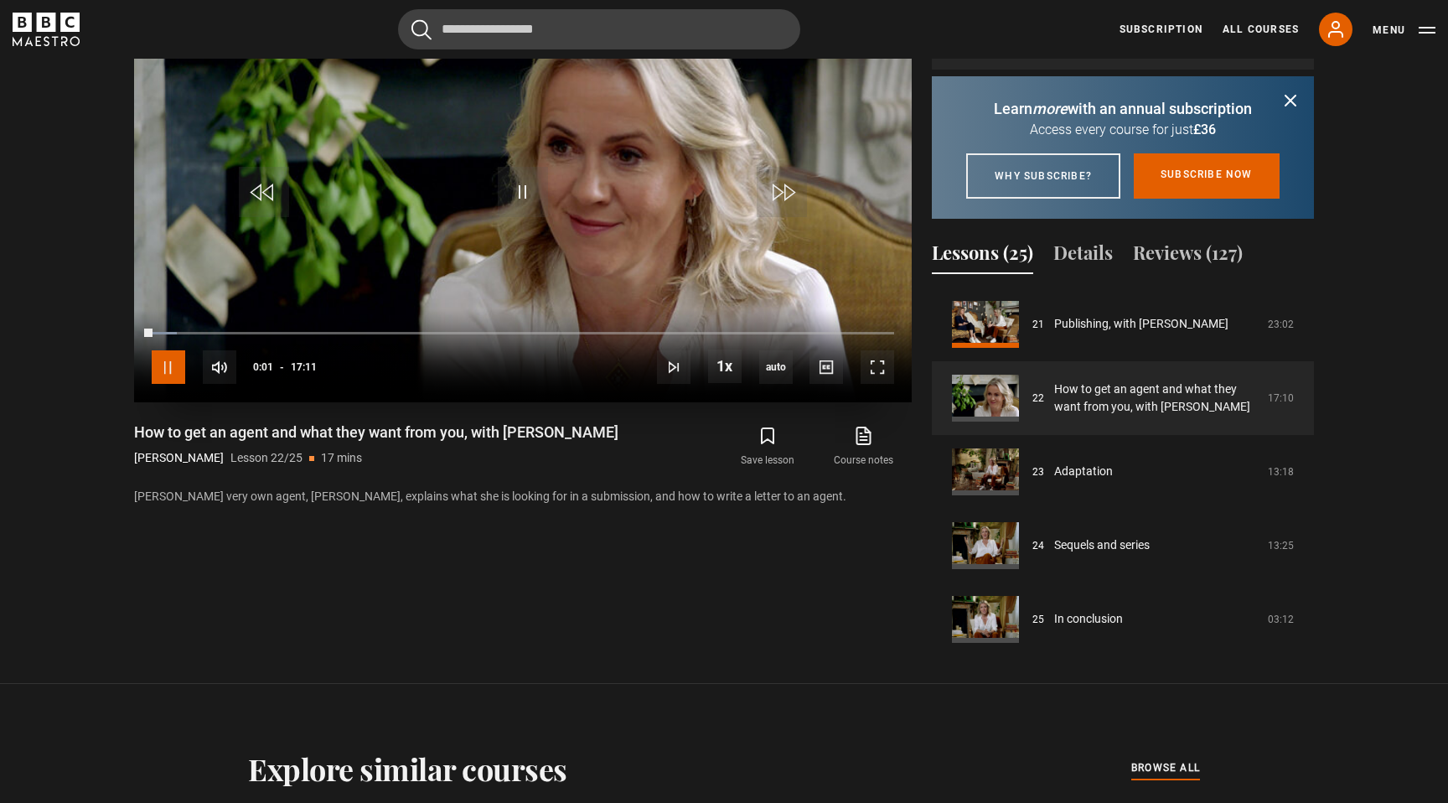
click at [170, 365] on span "Video Player" at bounding box center [169, 367] width 34 height 34
